Goal: Transaction & Acquisition: Purchase product/service

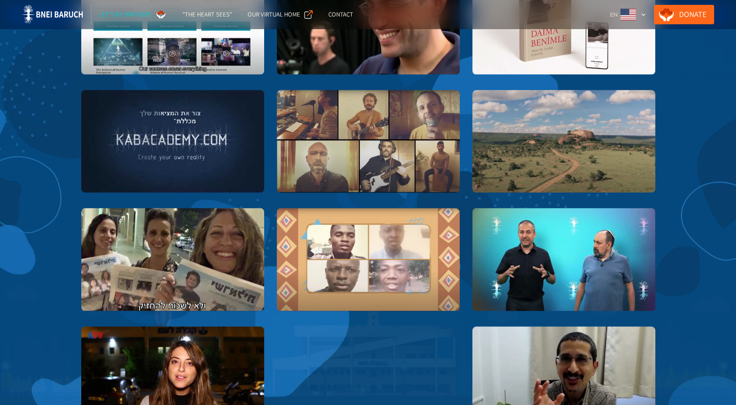
scroll to position [1713, 0]
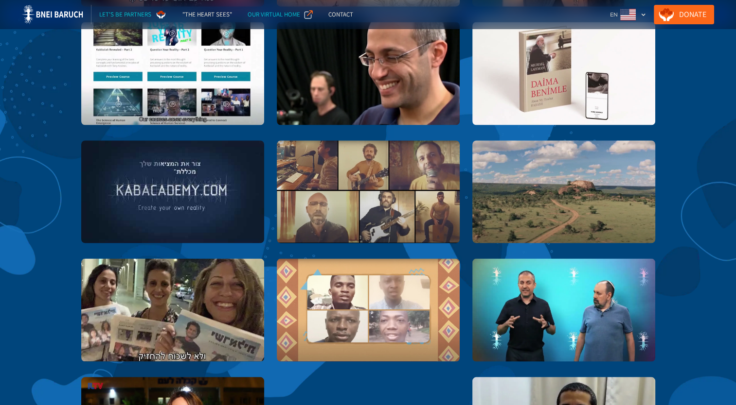
click at [274, 15] on div "Our Virtual Home" at bounding box center [273, 15] width 53 height 10
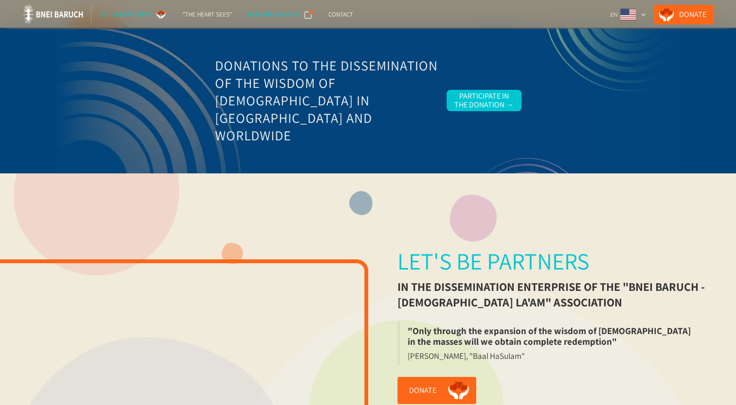
scroll to position [0, 0]
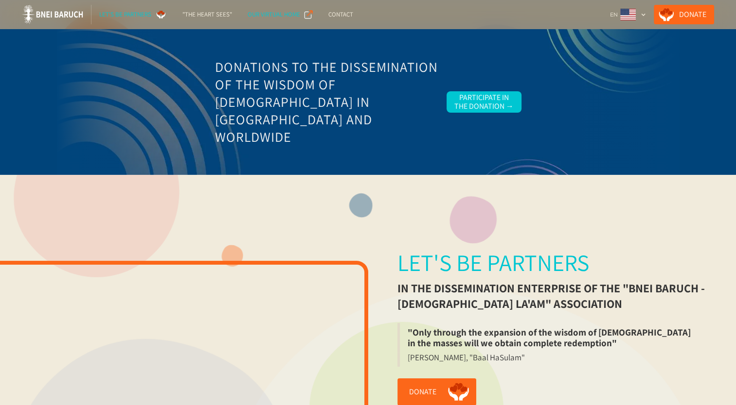
click at [273, 12] on div "Our Virtual Home" at bounding box center [273, 15] width 53 height 10
click at [214, 12] on div ""The Heart Sees"" at bounding box center [207, 15] width 50 height 10
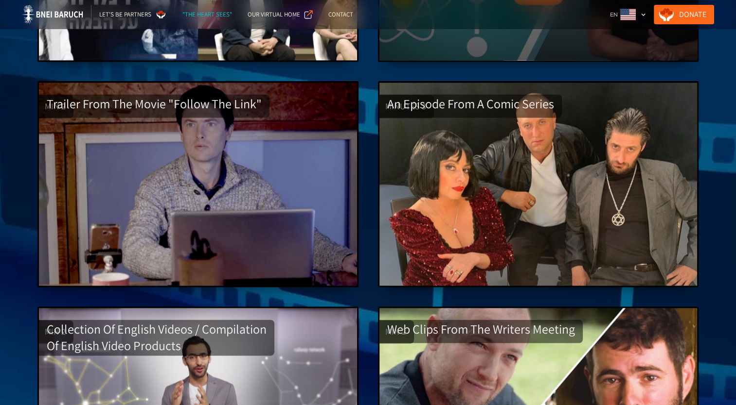
scroll to position [1458, 0]
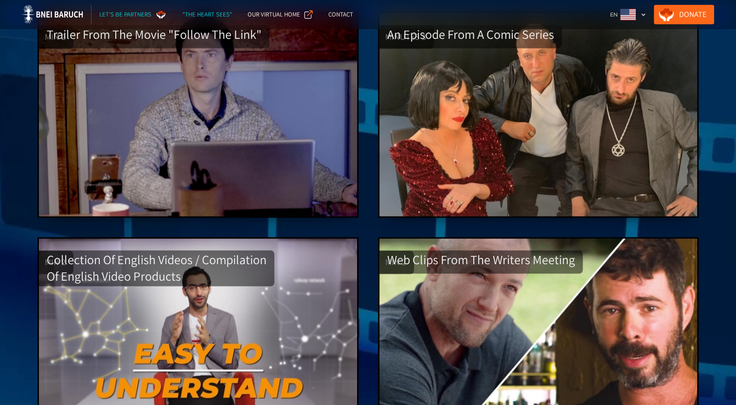
click at [118, 11] on div "Let's Be Partners" at bounding box center [125, 15] width 52 height 10
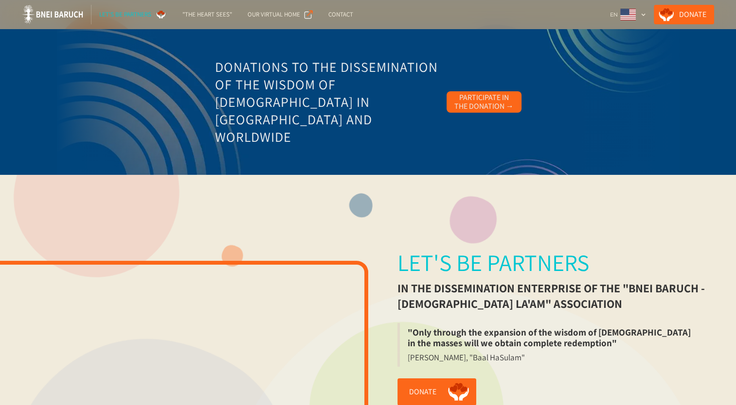
click at [467, 100] on div "Participate in the Donation →" at bounding box center [483, 102] width 59 height 18
